Goal: Information Seeking & Learning: Understand process/instructions

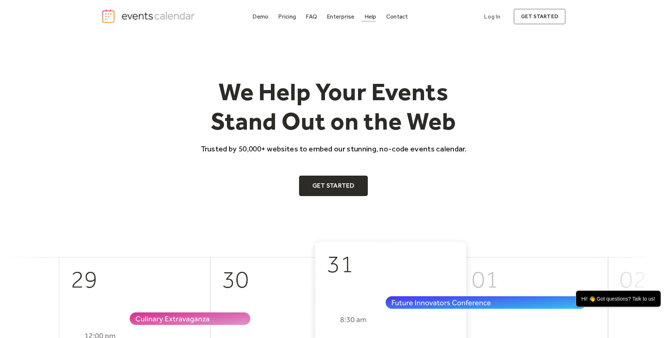
click at [372, 17] on div "Help" at bounding box center [370, 17] width 12 height 4
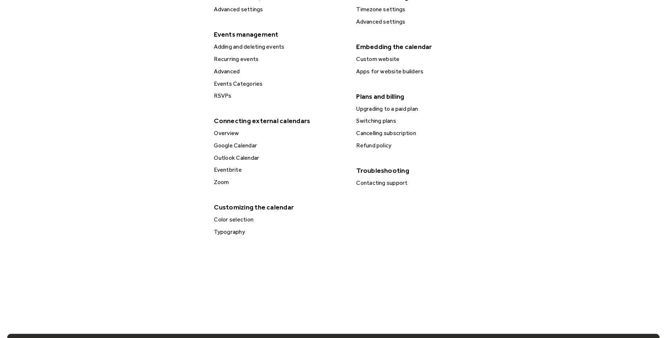
scroll to position [464, 0]
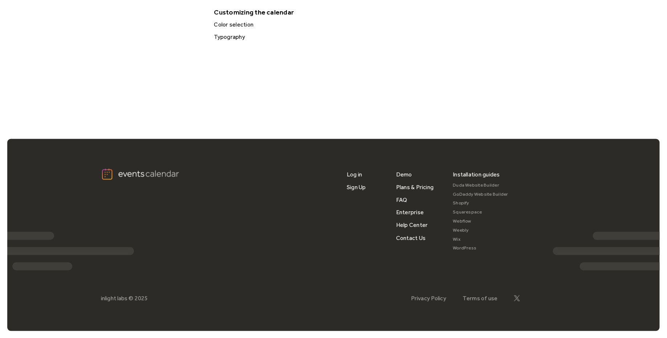
click at [464, 204] on link "Shopify" at bounding box center [481, 203] width 56 height 9
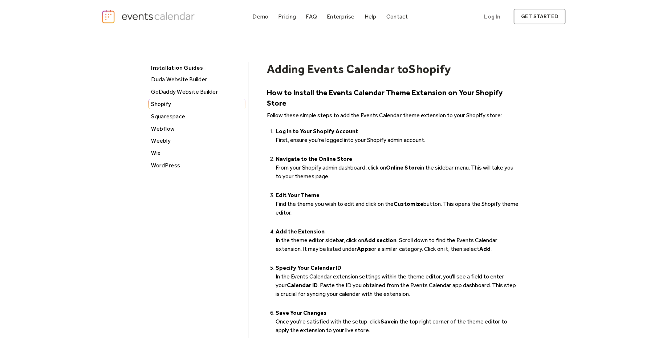
click at [167, 117] on div "Squarespace" at bounding box center [197, 116] width 96 height 9
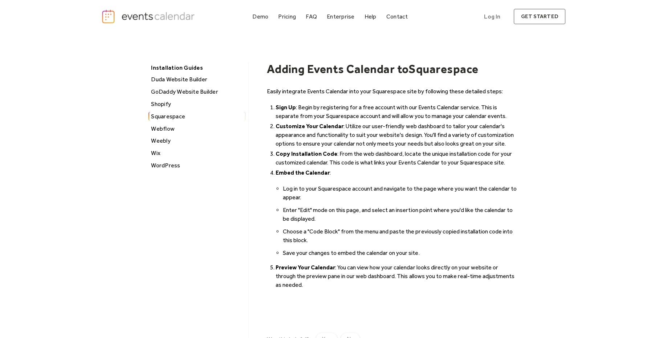
click at [162, 130] on div "Webflow" at bounding box center [197, 128] width 96 height 9
